Goal: Transaction & Acquisition: Book appointment/travel/reservation

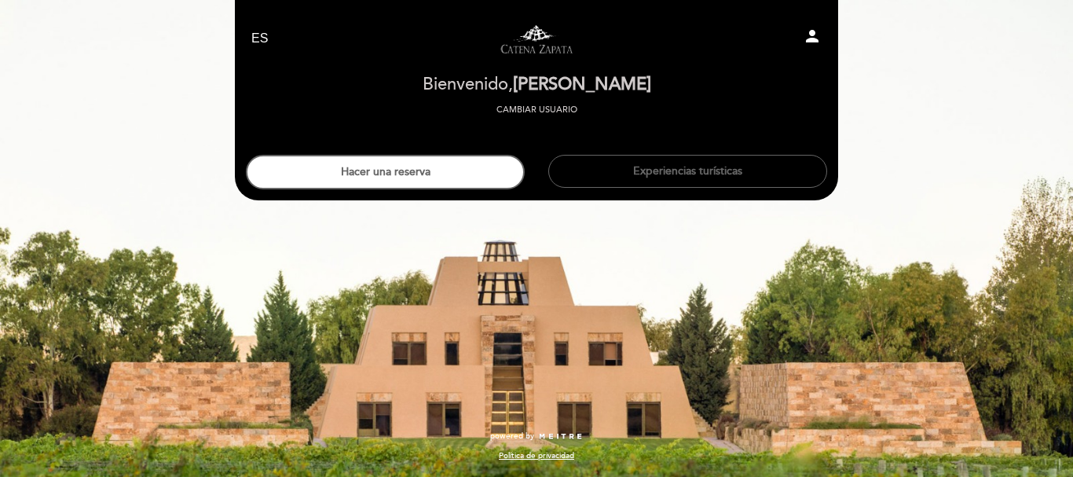
select select "es"
click at [802, 35] on div "person" at bounding box center [735, 39] width 198 height 24
click at [805, 39] on icon "person" at bounding box center [812, 36] width 19 height 19
select select "es"
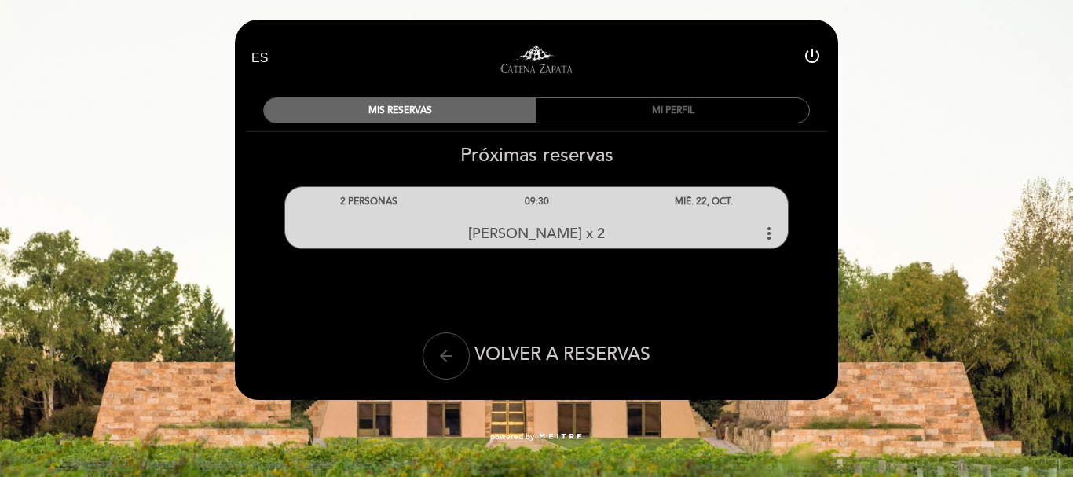
click at [445, 348] on icon "arrow_back" at bounding box center [446, 356] width 19 height 19
select select "es"
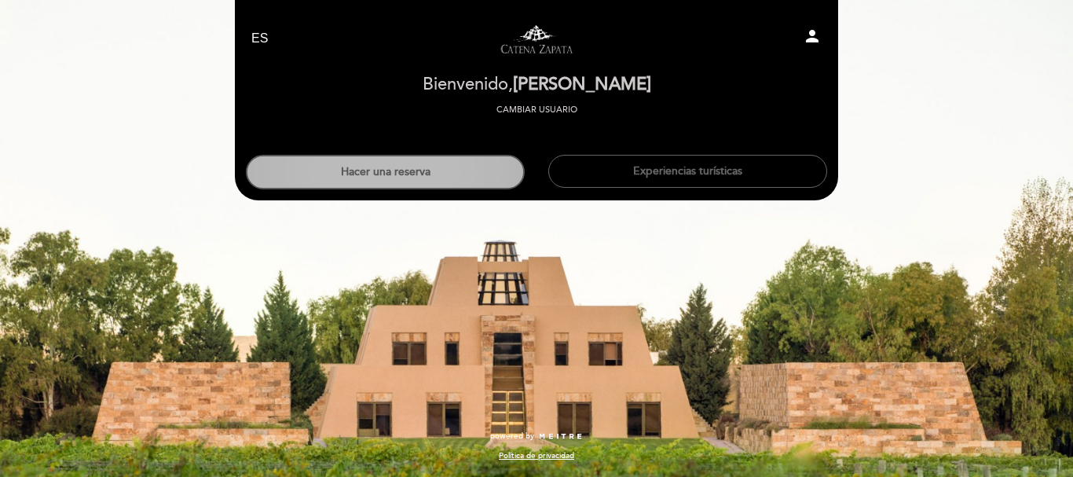
click at [406, 175] on button "Hacer una reserva" at bounding box center [385, 172] width 279 height 35
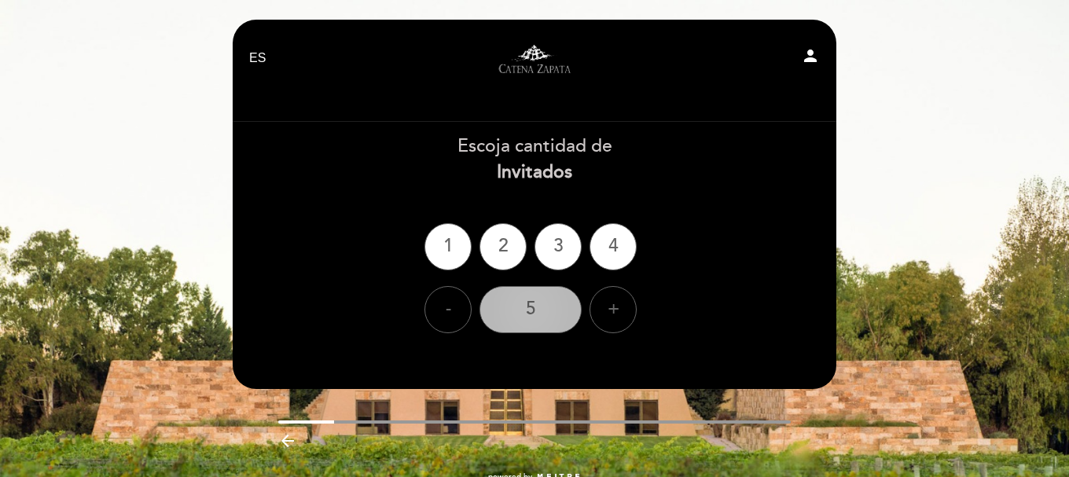
click at [518, 317] on div "5" at bounding box center [530, 309] width 102 height 47
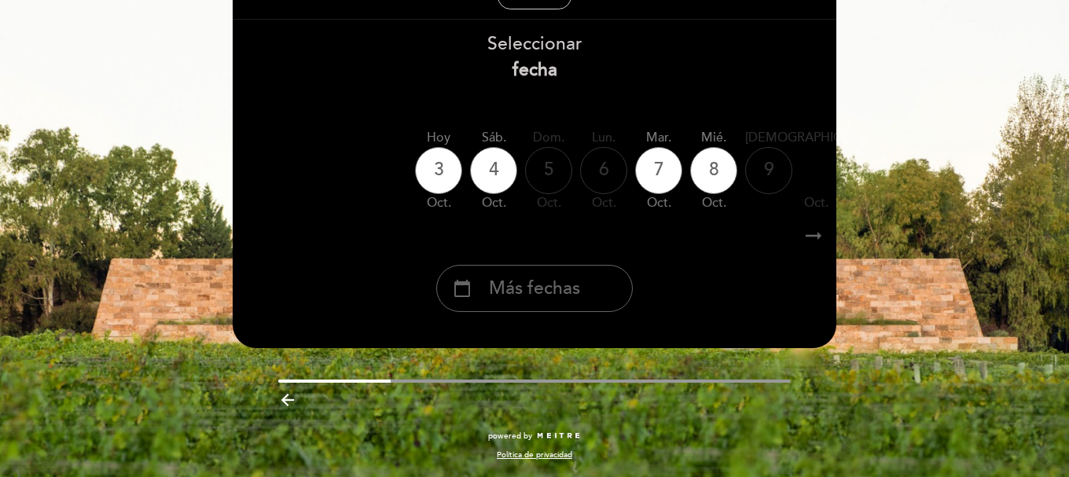
click at [295, 405] on icon "arrow_backward" at bounding box center [287, 400] width 19 height 19
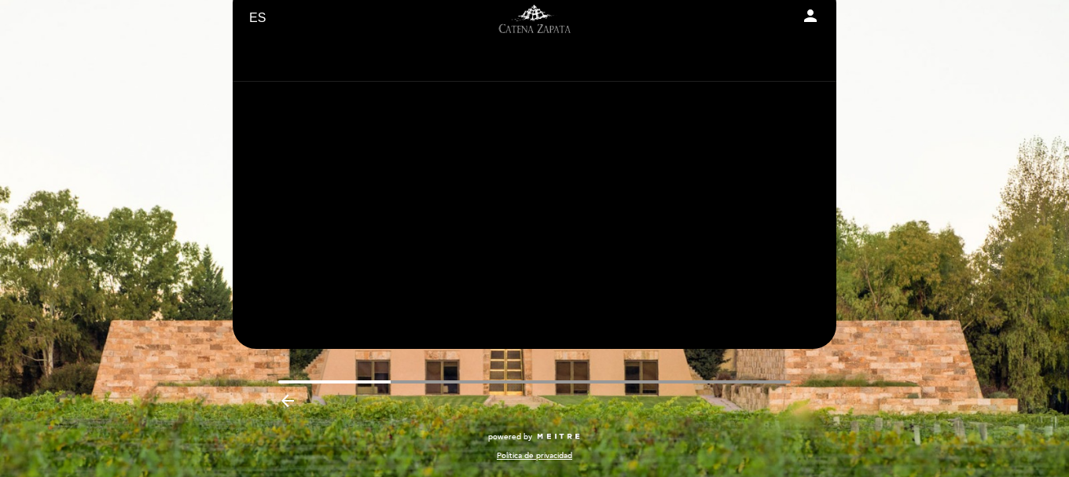
scroll to position [40, 0]
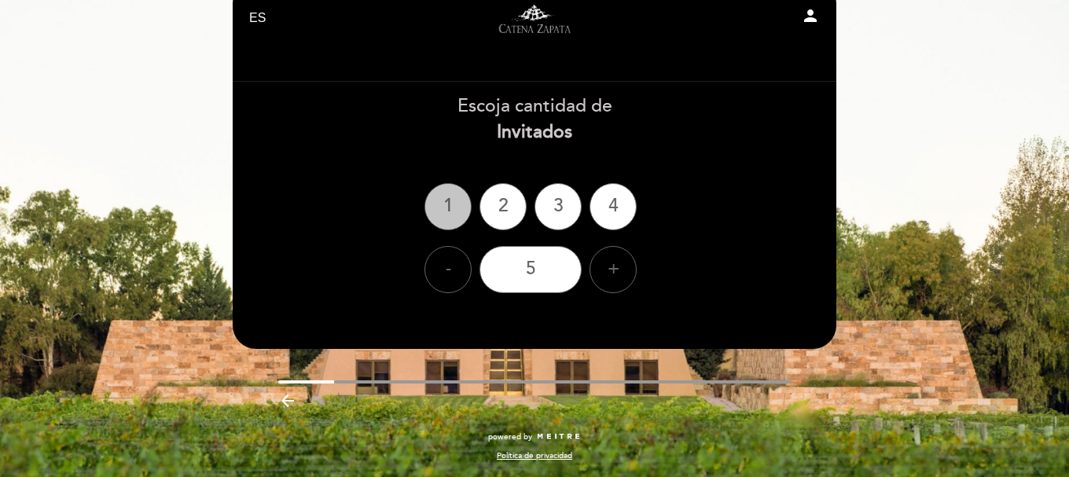
click at [454, 204] on div "1" at bounding box center [447, 206] width 47 height 47
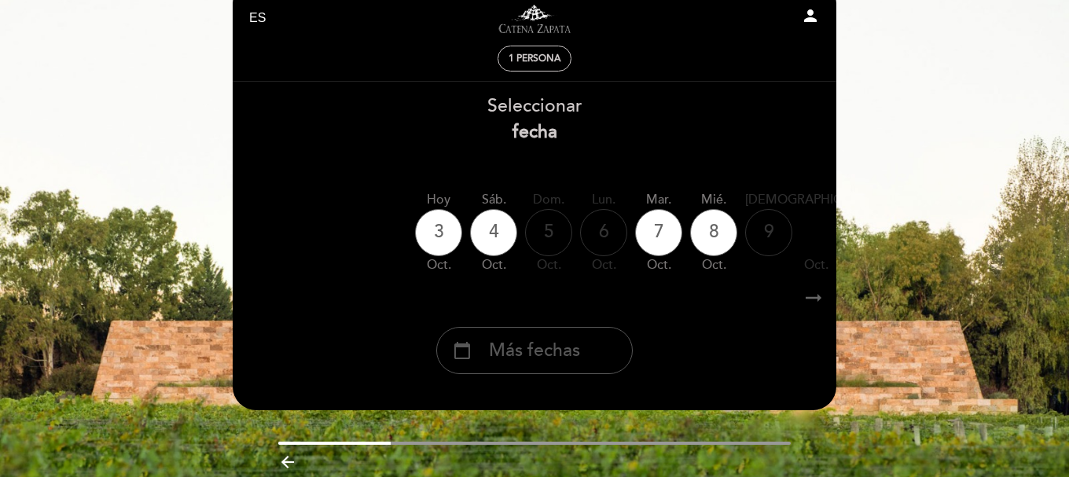
click at [610, 353] on div "calendar_today Más fechas" at bounding box center [534, 350] width 196 height 47
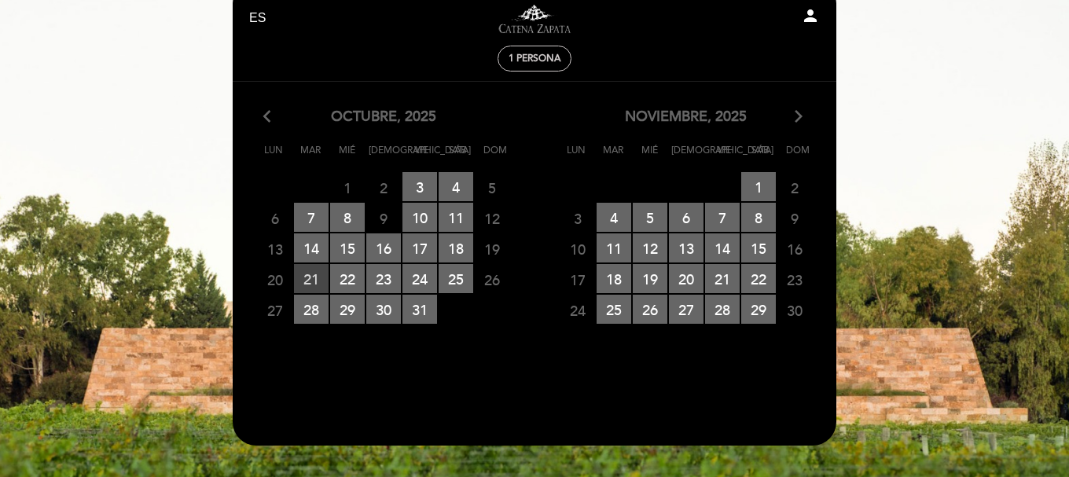
click at [313, 280] on span "21 RESERVAS DISPONIBLES" at bounding box center [311, 278] width 35 height 29
